Goal: Transaction & Acquisition: Obtain resource

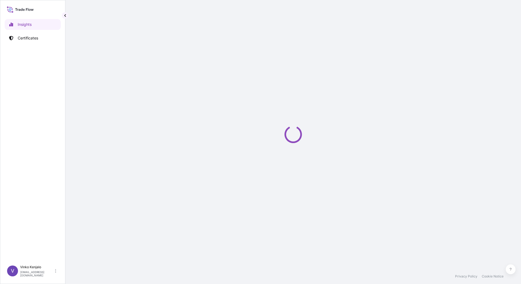
select select "2025"
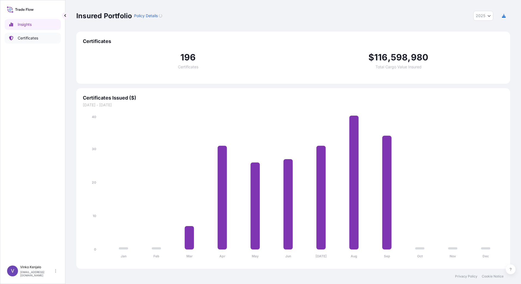
click at [30, 38] on p "Certificates" at bounding box center [28, 37] width 20 height 5
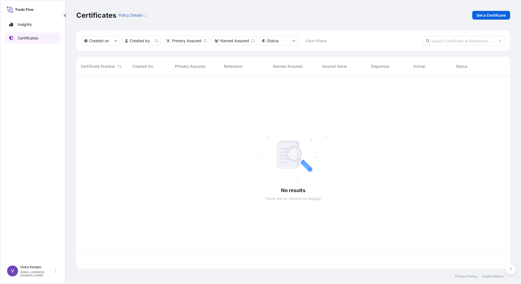
scroll to position [192, 430]
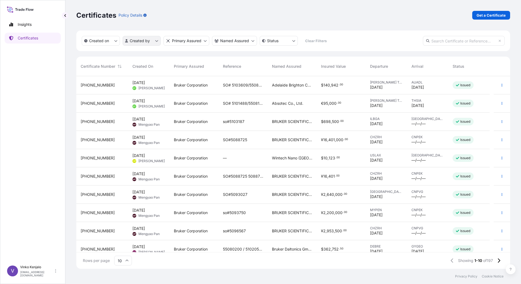
click at [156, 41] on html "Insights Certificates V [PERSON_NAME] [PERSON_NAME][EMAIL_ADDRESS][PERSON_NAME]…" at bounding box center [260, 142] width 521 height 284
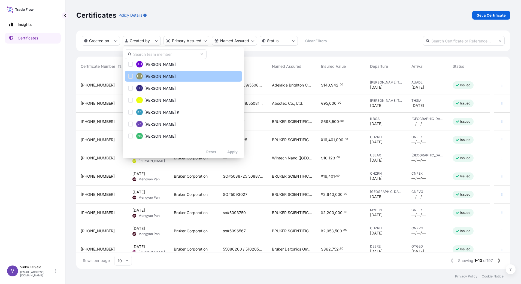
scroll to position [191, 0]
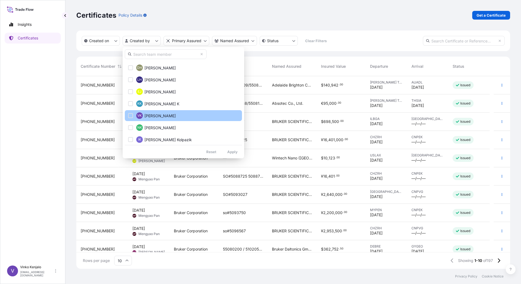
click at [151, 114] on span "[PERSON_NAME]" at bounding box center [159, 115] width 31 height 5
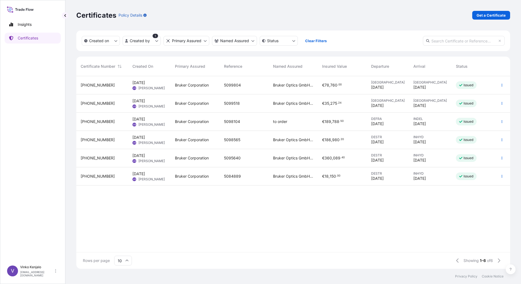
click at [150, 141] on span "[PERSON_NAME]" at bounding box center [151, 143] width 26 height 4
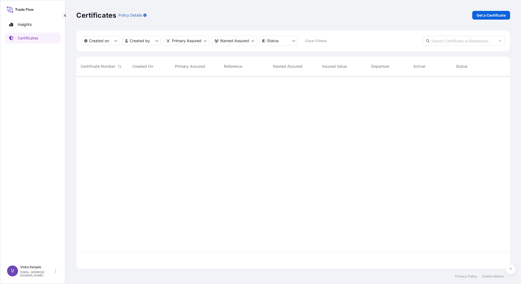
scroll to position [192, 430]
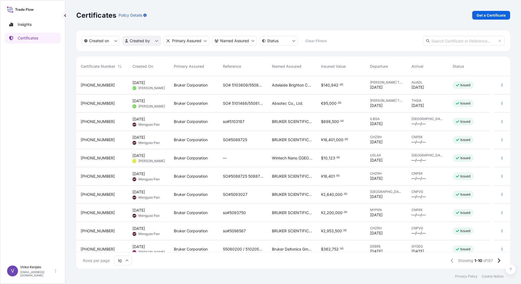
click at [155, 40] on html "Insights Certificates V [PERSON_NAME] [PERSON_NAME][EMAIL_ADDRESS][PERSON_NAME]…" at bounding box center [260, 142] width 521 height 284
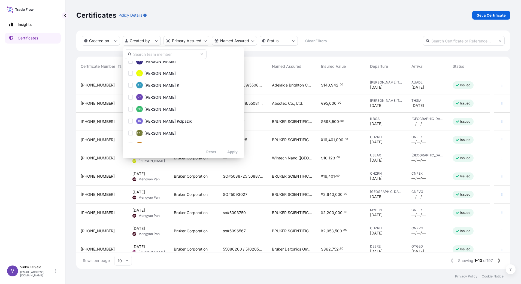
scroll to position [218, 0]
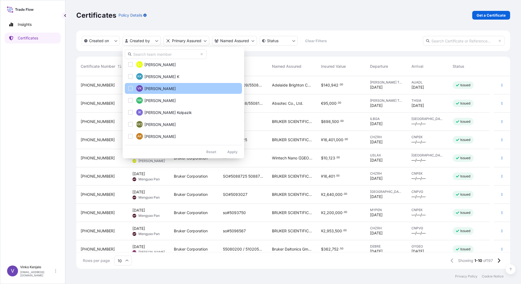
click at [154, 89] on span "[PERSON_NAME]" at bounding box center [159, 88] width 31 height 5
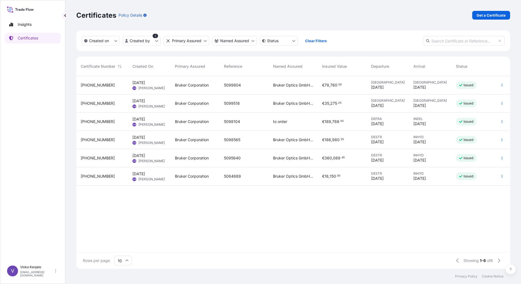
click at [156, 140] on span "[DATE] VK [PERSON_NAME]" at bounding box center [148, 140] width 32 height 10
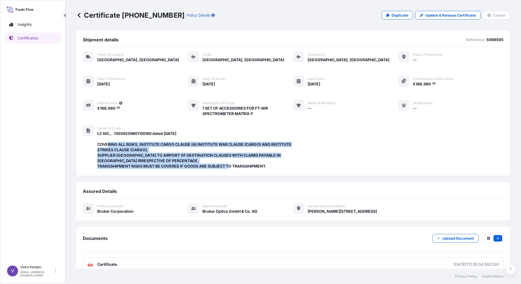
drag, startPoint x: 267, startPoint y: 166, endPoint x: 98, endPoint y: 144, distance: 170.6
click at [98, 144] on span "LC NO., 1303925IM0Y00180 dated [DATE] COVERING ALL RISKS, INSTITUTE CARGO CLAUS…" at bounding box center [195, 150] width 196 height 38
drag, startPoint x: 98, startPoint y: 144, endPoint x: 139, endPoint y: 154, distance: 42.2
copy span "COVERING ALL RISKS, INSTITUTE CARGO CLAUSE (A) INSTITUTE WAR CLAUSE (CARGO) AND…"
click at [78, 16] on icon at bounding box center [79, 15] width 3 height 5
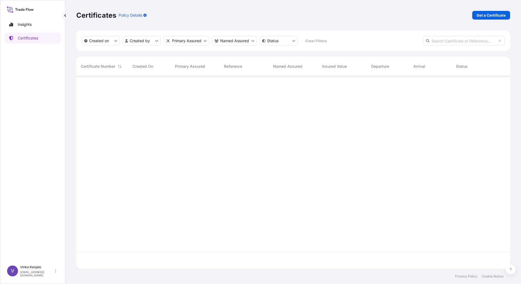
scroll to position [192, 430]
click at [488, 14] on p "Get a Certificate" at bounding box center [490, 15] width 29 height 5
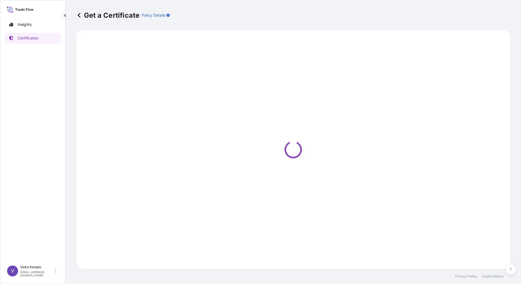
select select "Barge"
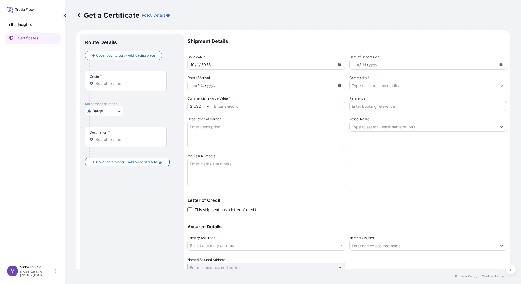
click at [190, 210] on span at bounding box center [189, 210] width 5 height 5
click at [187, 207] on input "This shipment has a letter of credit" at bounding box center [187, 207] width 0 height 0
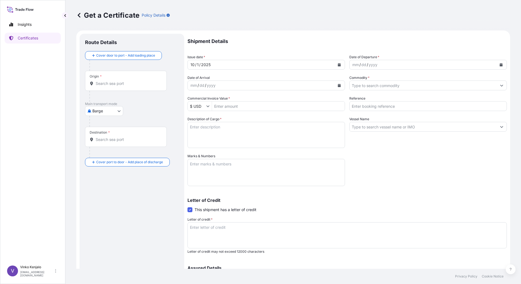
click at [192, 233] on textarea "Letter of credit *" at bounding box center [346, 236] width 319 height 26
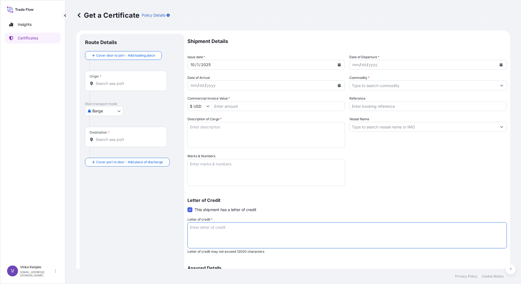
paste textarea "COVERING ALL RISKS, INSTITUTE CARGO CLAUSE (A) INSTITUTE WAR CLAUSE (CARGO) AND…"
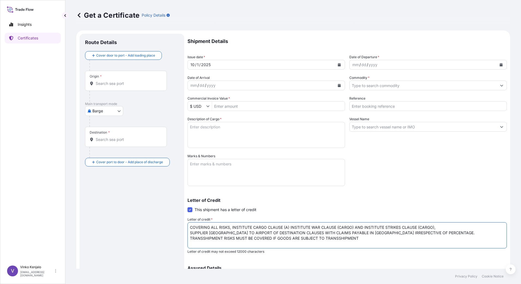
click at [190, 226] on textarea "COVERING ALL RISKS, INSTITUTE CARGO CLAUSE (A) INSTITUTE WAR CLAUSE (CARGO) AND…" at bounding box center [346, 236] width 319 height 26
type textarea "COVERING ALL RISKS, INSTITUTE CARGO CLAUSE (A) INSTITUTE WAR CLAUSE (CARGO) AND…"
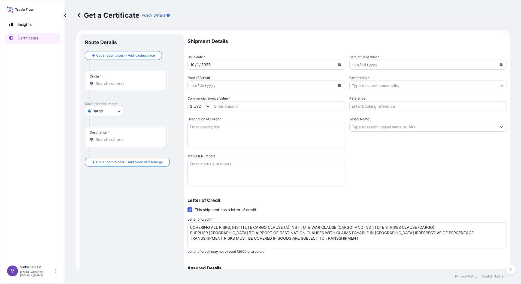
click at [111, 77] on div "Origin *" at bounding box center [126, 81] width 82 height 20
click at [111, 81] on input "Origin *" at bounding box center [128, 83] width 64 height 5
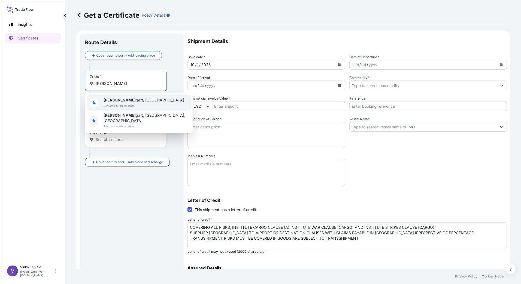
click at [122, 102] on span "[PERSON_NAME], [GEOGRAPHIC_DATA]" at bounding box center [144, 100] width 81 height 5
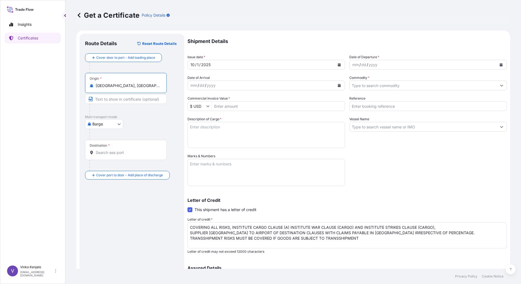
type input "[GEOGRAPHIC_DATA], [GEOGRAPHIC_DATA]"
click at [128, 100] on input "Text to appear on certificate" at bounding box center [126, 99] width 82 height 10
type input "[GEOGRAPHIC_DATA], [GEOGRAPHIC_DATA]"
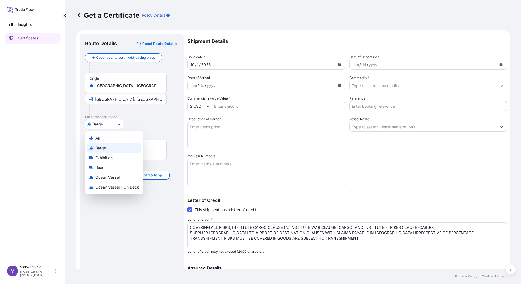
click at [117, 124] on body "Insights Certificates V [PERSON_NAME] [PERSON_NAME][EMAIL_ADDRESS][PERSON_NAME]…" at bounding box center [260, 142] width 521 height 284
click at [108, 138] on div "Air" at bounding box center [114, 138] width 54 height 10
select select "Air"
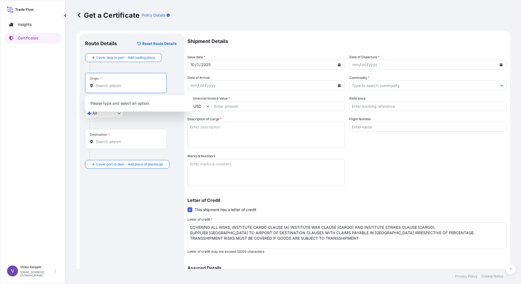
click at [120, 87] on input "Origin *" at bounding box center [128, 85] width 64 height 5
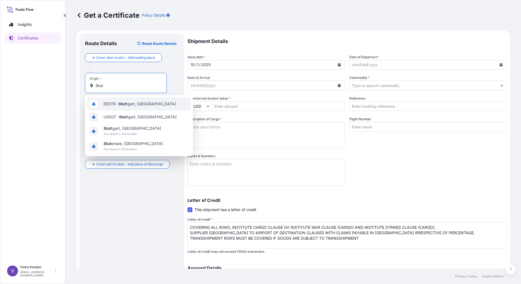
click at [128, 103] on span "DESTR - Stut tgart, [GEOGRAPHIC_DATA]" at bounding box center [140, 103] width 72 height 5
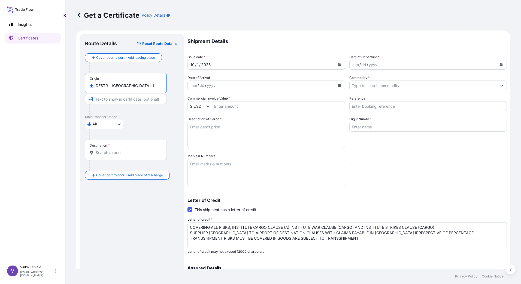
type input "DESTR - [GEOGRAPHIC_DATA], [GEOGRAPHIC_DATA]"
click at [127, 149] on div "Destination *" at bounding box center [126, 150] width 82 height 20
click at [127, 150] on input "Destination *" at bounding box center [128, 152] width 64 height 5
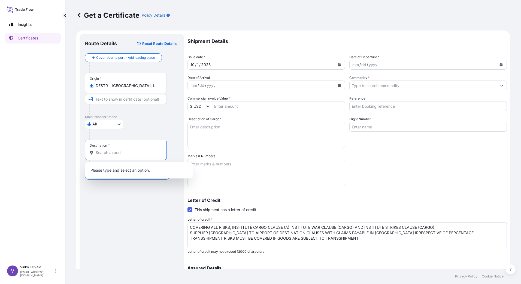
type input "G"
type input "INHYD - [GEOGRAPHIC_DATA], [GEOGRAPHIC_DATA]"
click at [129, 167] on input "Text to appear on certificate" at bounding box center [126, 166] width 82 height 10
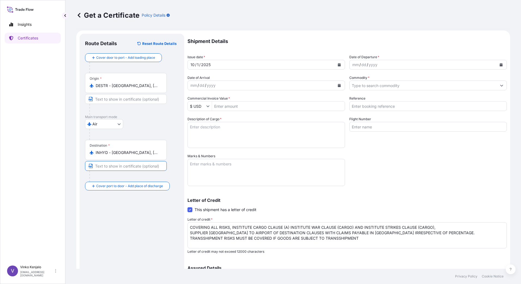
type input "[GEOGRAPHIC_DATA], [GEOGRAPHIC_DATA]"
type input "5105609"
click at [338, 65] on icon "Calendar" at bounding box center [339, 64] width 3 height 3
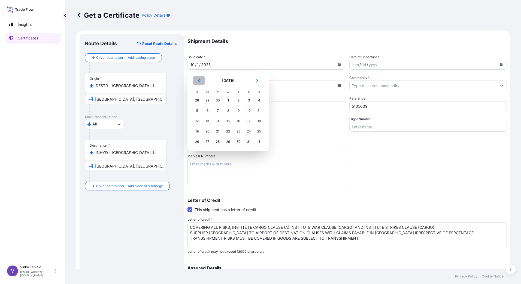
click at [199, 81] on icon "Previous" at bounding box center [199, 80] width 2 height 3
click at [257, 80] on icon "Next" at bounding box center [257, 80] width 2 height 3
click at [228, 100] on div "1" at bounding box center [228, 101] width 10 height 10
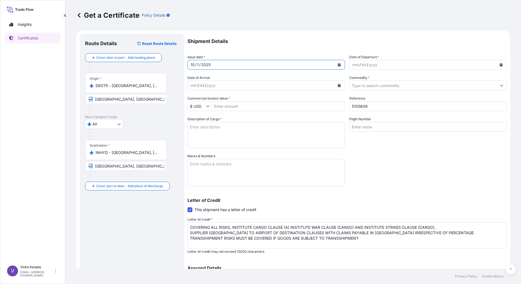
click at [500, 64] on icon "Calendar" at bounding box center [501, 64] width 3 height 3
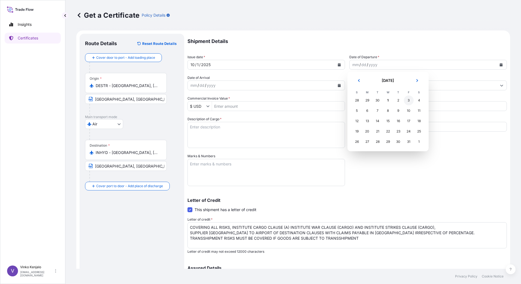
click at [409, 99] on div "3" at bounding box center [409, 101] width 10 height 10
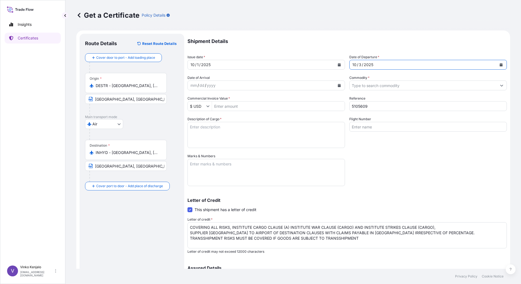
click at [338, 86] on icon "Calendar" at bounding box center [339, 85] width 3 height 3
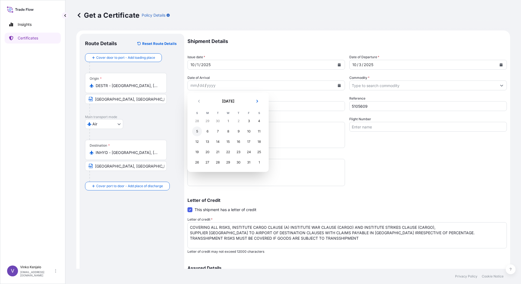
click at [198, 132] on div "5" at bounding box center [197, 132] width 10 height 10
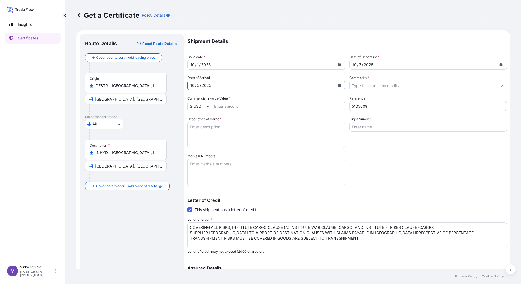
click at [208, 106] on icon "Show suggestions" at bounding box center [207, 107] width 3 height 2
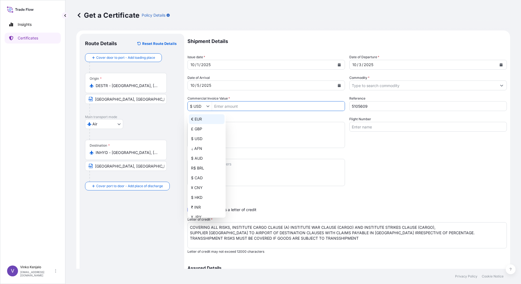
click at [199, 118] on div "€ EUR" at bounding box center [207, 119] width 36 height 10
type input "€ EUR"
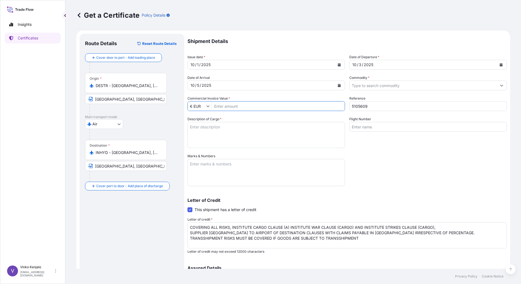
click at [244, 106] on input "Commercial Invoice Value *" at bounding box center [278, 106] width 133 height 10
click at [241, 105] on input "Commercial Invoice Value *" at bounding box center [278, 106] width 133 height 10
type input "114,011.7"
click at [500, 85] on icon "Show suggestions" at bounding box center [501, 85] width 3 height 3
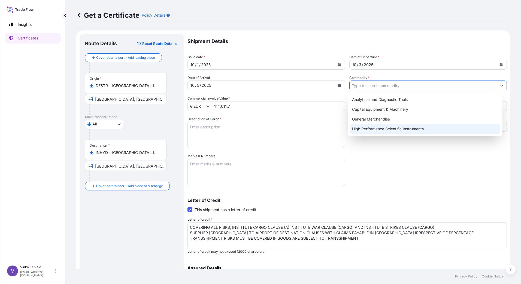
click at [403, 130] on div "High Performance Scientific Instruments" at bounding box center [425, 129] width 151 height 10
type input "High Performance Scientific Instruments"
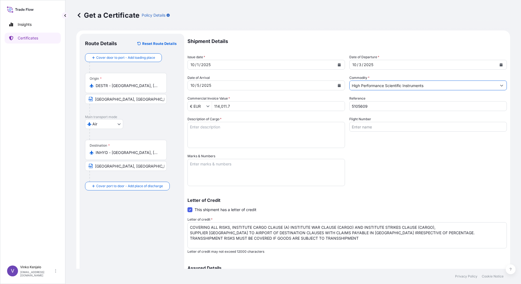
click at [232, 128] on textarea "Description of Cargo *" at bounding box center [265, 135] width 157 height 26
click at [220, 128] on textarea "Description of Cargo *" at bounding box center [265, 135] width 157 height 26
paste textarea "FT-NIR SPECTROMETER SYSTEM MPA II QTY: 1"
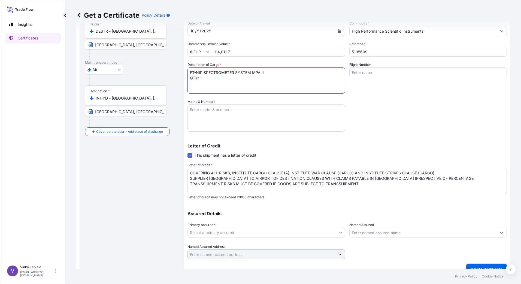
scroll to position [6, 0]
type textarea "FT-NIR SPECTROMETER SYSTEM MPA II QTY: 1"
click at [193, 171] on textarea "COVERING ALL RISKS, INSTITUTE CARGO CLAUSE (A) INSTITUTE WAR CLAUSE (CARGO) AND…" at bounding box center [346, 181] width 319 height 26
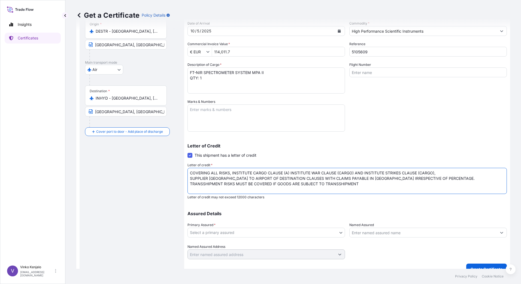
scroll to position [0, 0]
click at [194, 171] on textarea "COVERING ALL RISKS, INSTITUTE CARGO CLAUSE (A) INSTITUTE WAR CLAUSE (CARGO) AND…" at bounding box center [346, 181] width 319 height 26
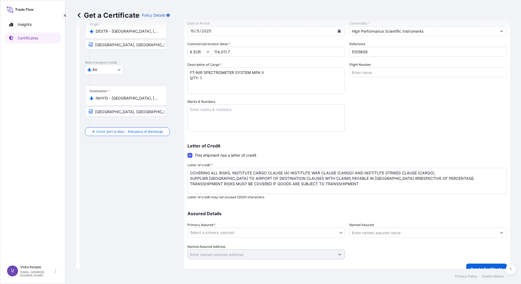
click at [197, 171] on textarea "COVERING ALL RISKS, INSTITUTE CARGO CLAUSE (A) INSTITUTE WAR CLAUSE (CARGO) AND…" at bounding box center [346, 181] width 319 height 26
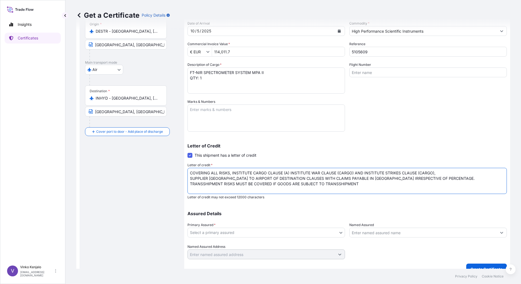
paste textarea "LC NO., 1303925IM0B00368 dated [DATE]"
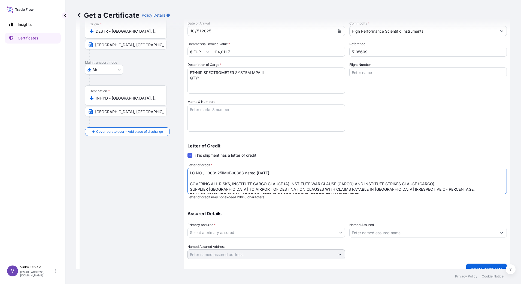
type textarea "LC NO., 1303925IM0B00368 dated [DATE] COVERING ALL RISKS, INSTITUTE CARGO CLAUS…"
click at [338, 233] on body "Insights Certificates V [PERSON_NAME] [PERSON_NAME][EMAIL_ADDRESS][PERSON_NAME]…" at bounding box center [260, 142] width 521 height 284
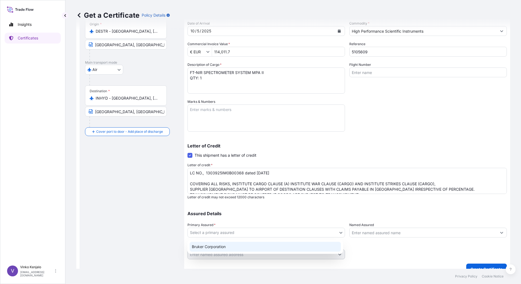
click at [283, 246] on div "Bruker Corporation" at bounding box center [265, 247] width 151 height 10
select select "31474"
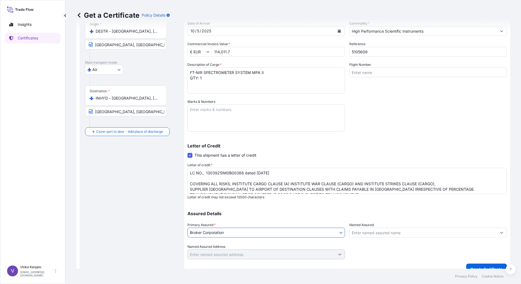
click at [500, 234] on icon "Show suggestions" at bounding box center [501, 233] width 3 height 2
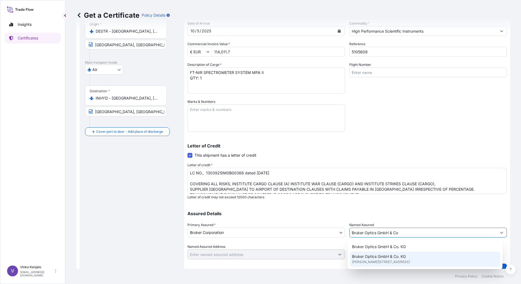
click at [394, 260] on span "[PERSON_NAME][STREET_ADDRESS]" at bounding box center [381, 262] width 58 height 5
type input "Bruker Optics GmbH & Co. KG"
type input "[PERSON_NAME][STREET_ADDRESS]"
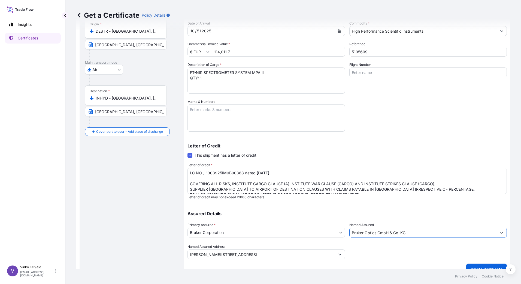
scroll to position [63, 0]
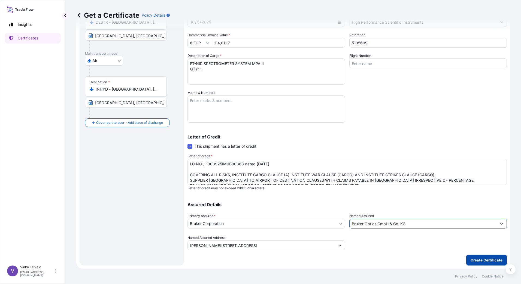
type input "Bruker Optics GmbH & Co. KG"
click at [482, 260] on p "Create Certificate" at bounding box center [486, 260] width 32 height 5
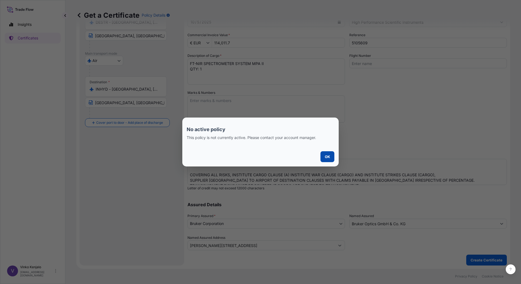
click at [327, 157] on p "OK" at bounding box center [327, 156] width 5 height 5
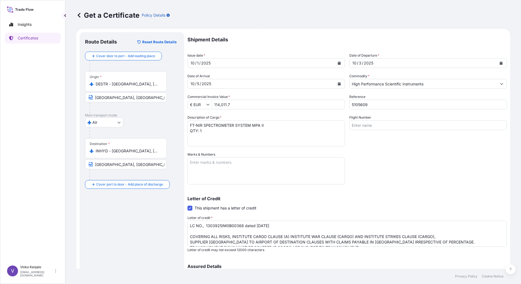
scroll to position [0, 0]
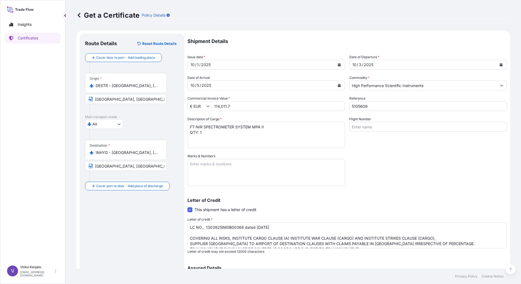
click at [167, 16] on icon "button" at bounding box center [167, 15] width 3 height 3
click at [375, 192] on div "Letter of Credit This shipment has a letter of credit Letter of credit * LC NO.…" at bounding box center [346, 223] width 319 height 62
